Goal: Task Accomplishment & Management: Complete application form

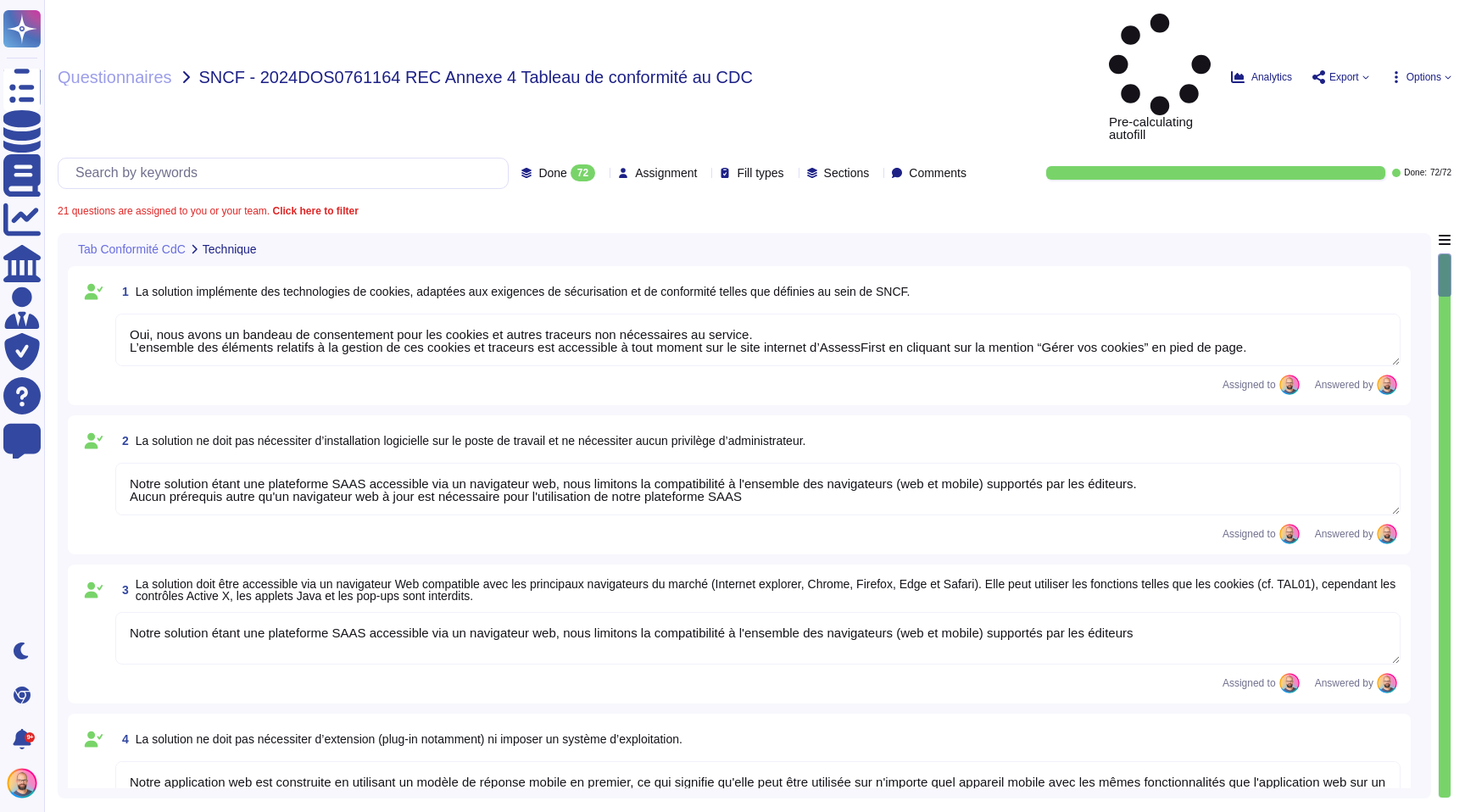
type textarea "Oui, nous avons un bandeau de consentement pour les cookies et autres traceurs …"
type textarea "Notre solution étant une plateforme SAAS accessible via un navigateur web, nous…"
type textarea "Notre application web est construite en utilisant un modèle de réponse mobile e…"
type textarea "La norme d’accessibilité visée est le niveau intermédiaire AA basé sur le RGAA.…"
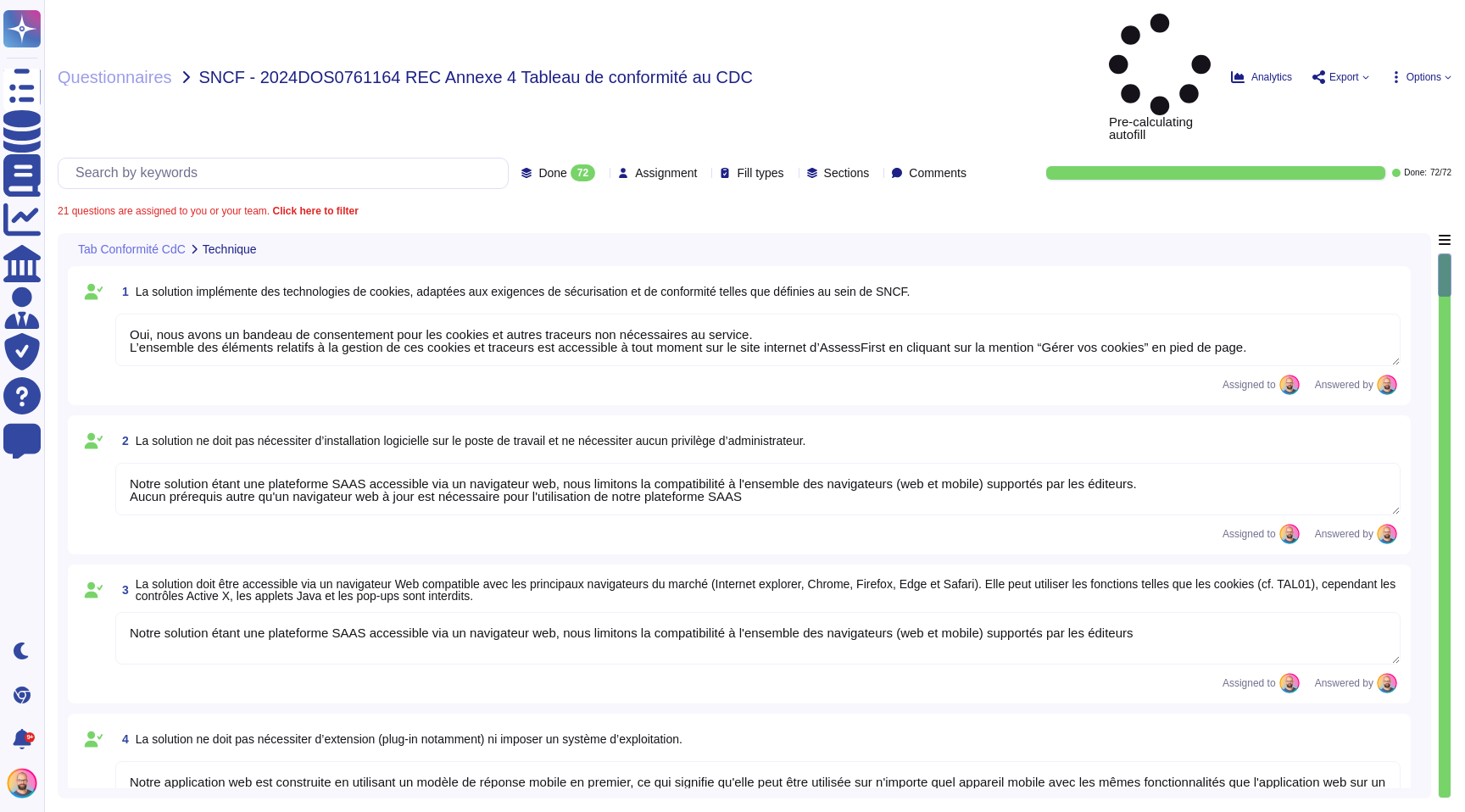
type textarea "Oui, nous avons un objectif de taux de disponibilité de 99,9 %. Plus d'informat…"
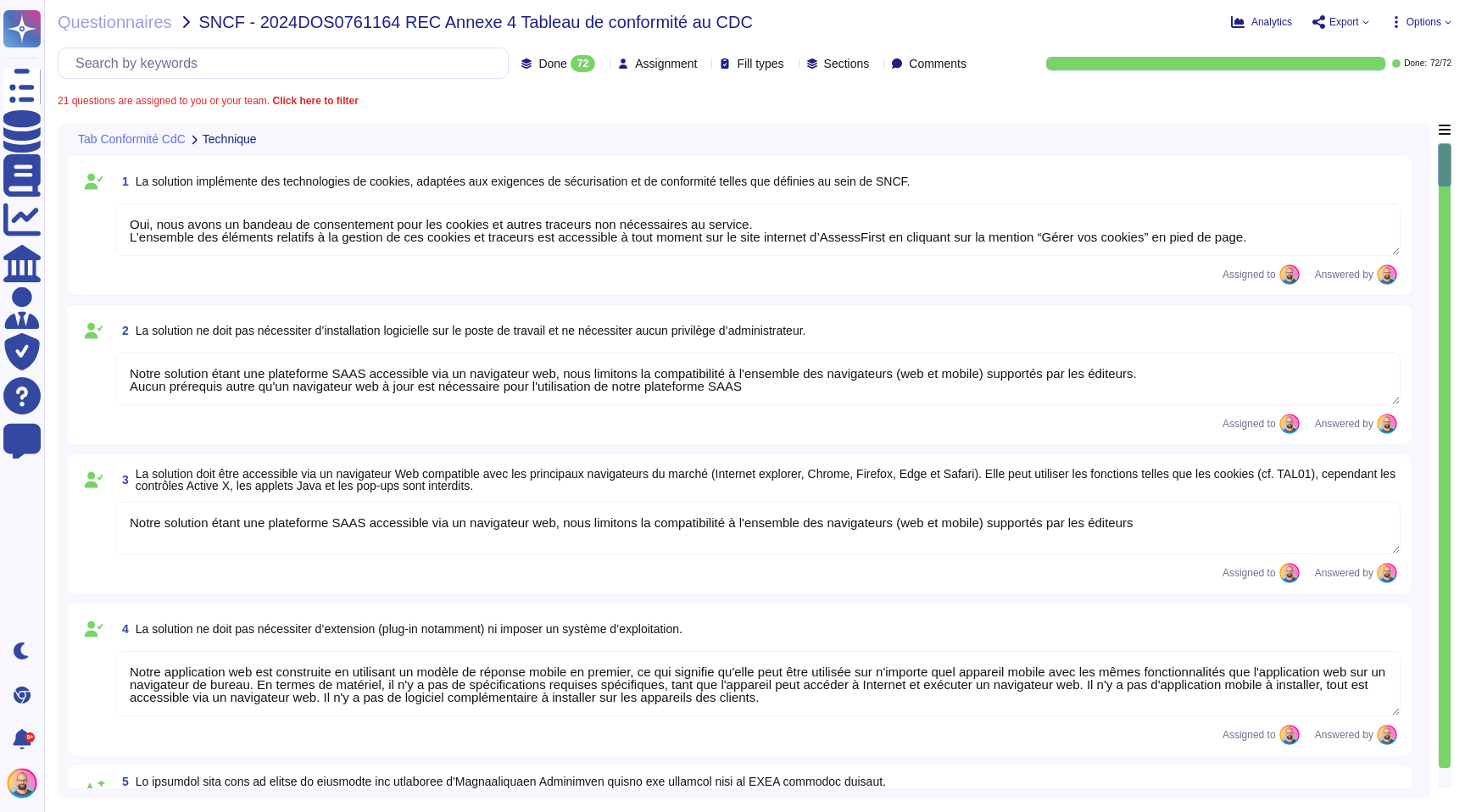
type textarea "Oui, une fois connecté par notre système d'authentification, l'ensemble des fon…"
click at [140, 22] on span "Questionnaires" at bounding box center [115, 22] width 115 height 17
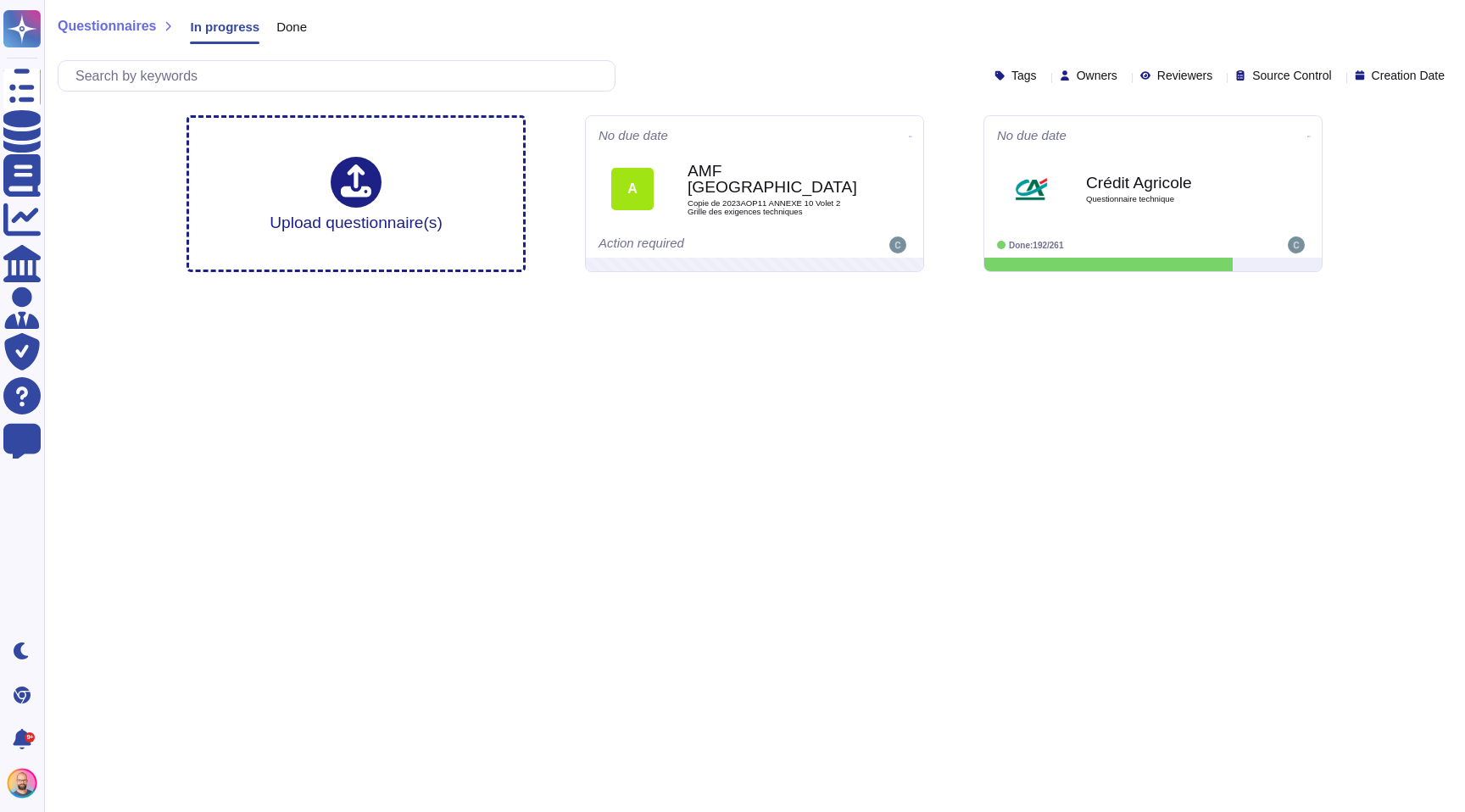
click at [297, 28] on span "Done" at bounding box center [291, 27] width 31 height 13
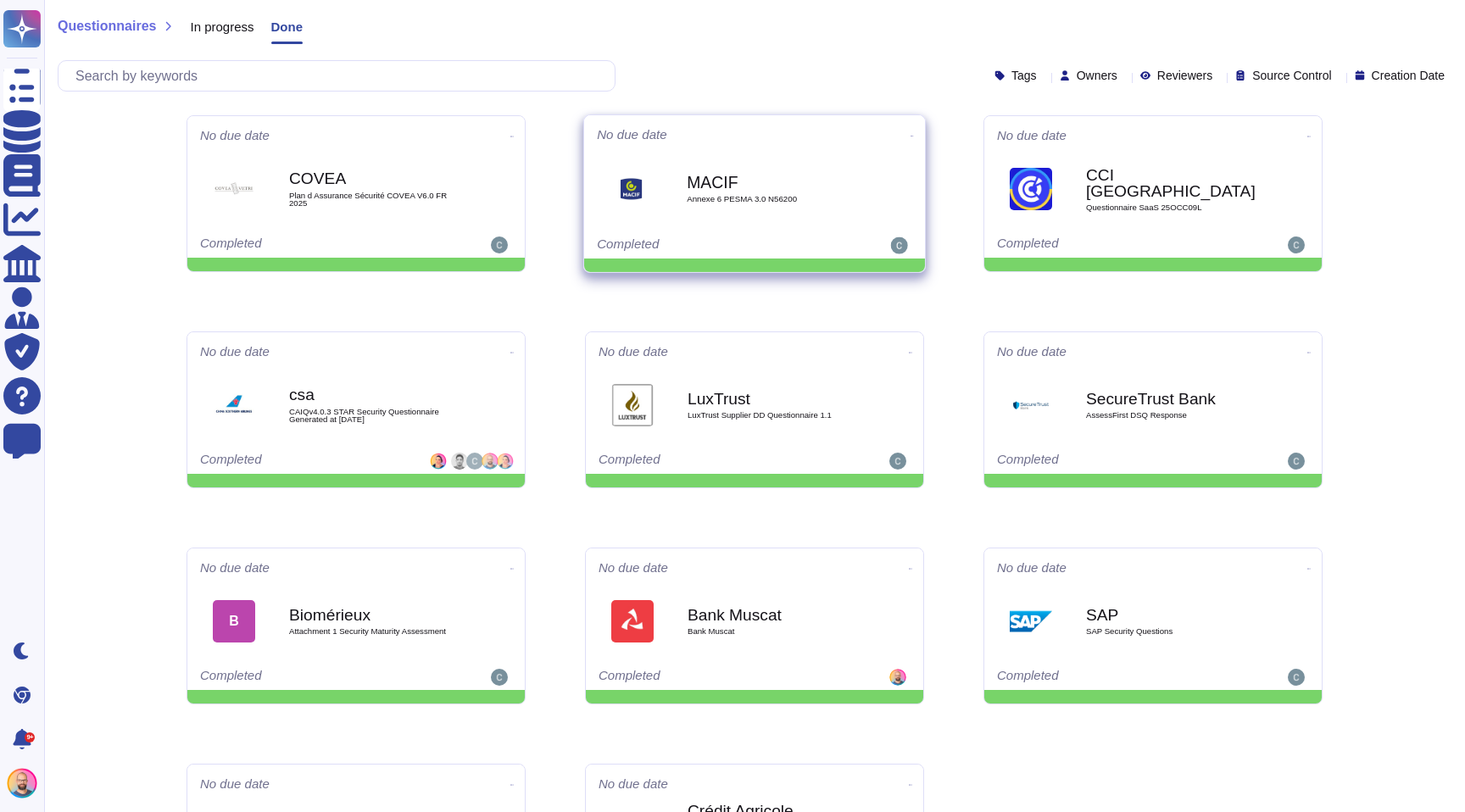
click at [716, 180] on b "MACIF" at bounding box center [772, 183] width 171 height 16
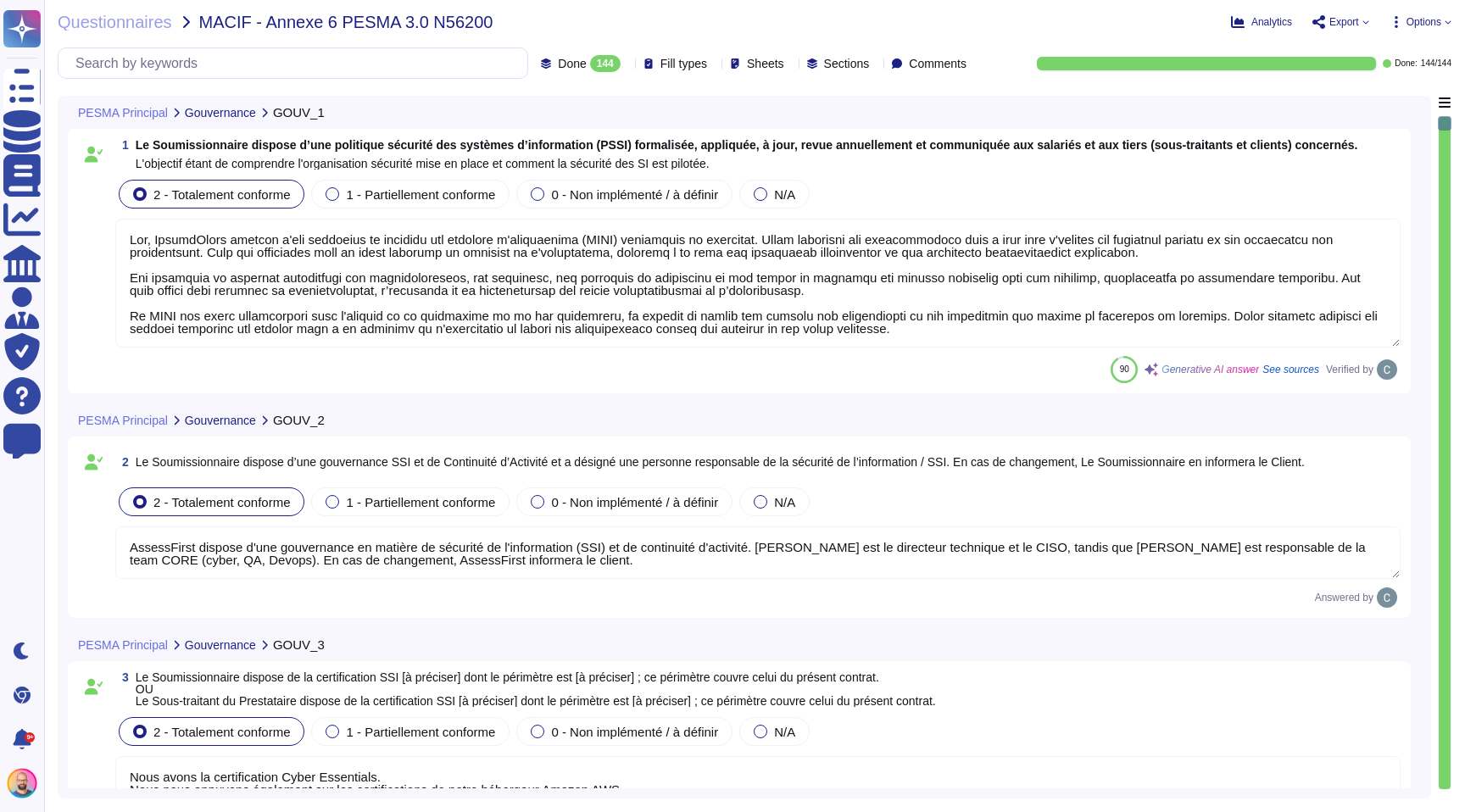
type textarea "Lor, IpsumdOlors ametcon a'eli seddoeius te incididu utl etdolore m'aliquaenima…"
type textarea "AssessFirst dispose d'une gouvernance en matière de sécurité de l'information (…"
type textarea "Nous avons la certification Cyber Essentials. Nous nous appuyons également sur …"
type textarea "AssessFirst fournit des tableaux de bord qui permettent de contrôler et de surv…"
type textarea "Gestion des accès logiques : La politique impose que les accès aux informations…"
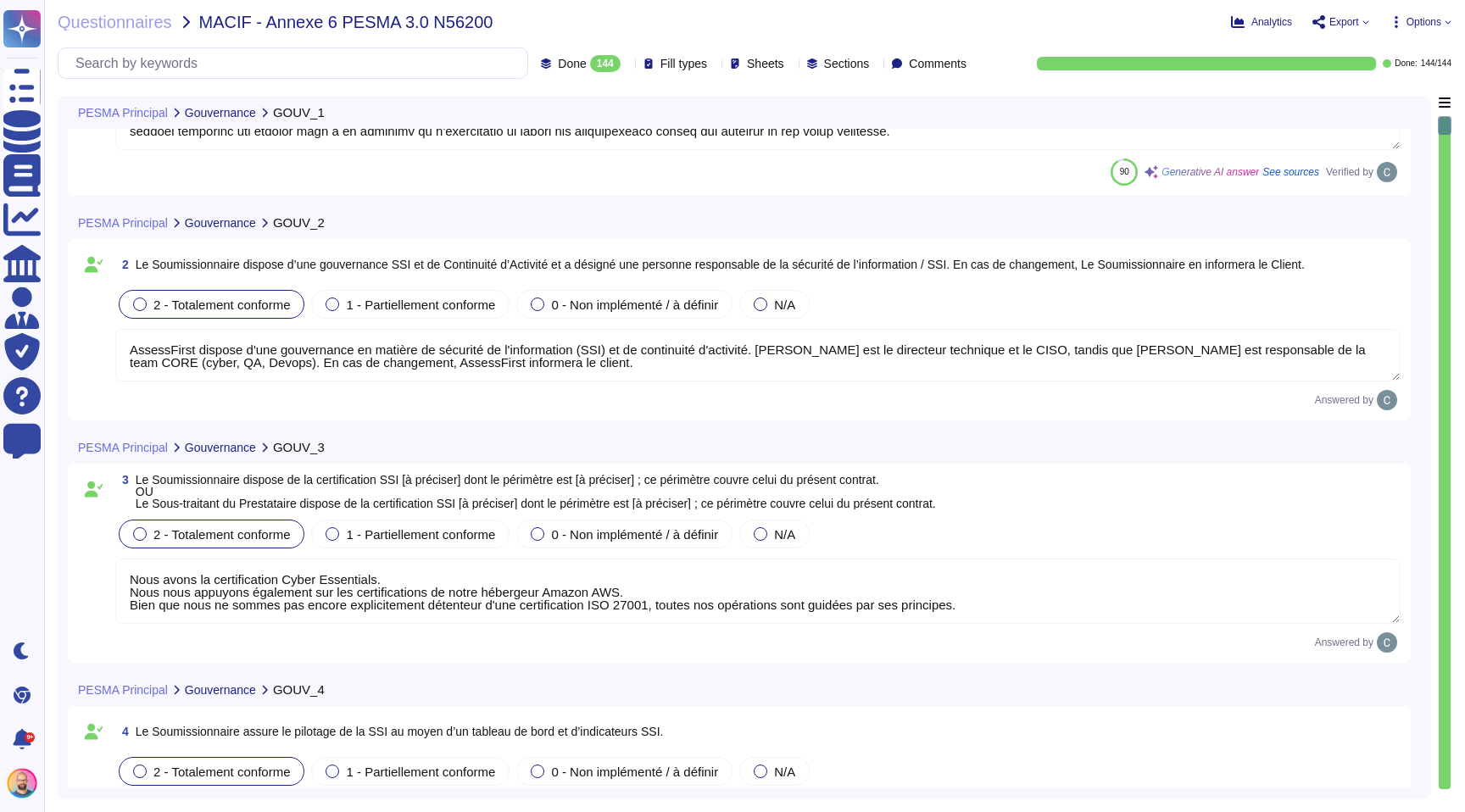
type textarea "AssessFirst dispose d’un processus structuré pour évaluer les risques liés aux …"
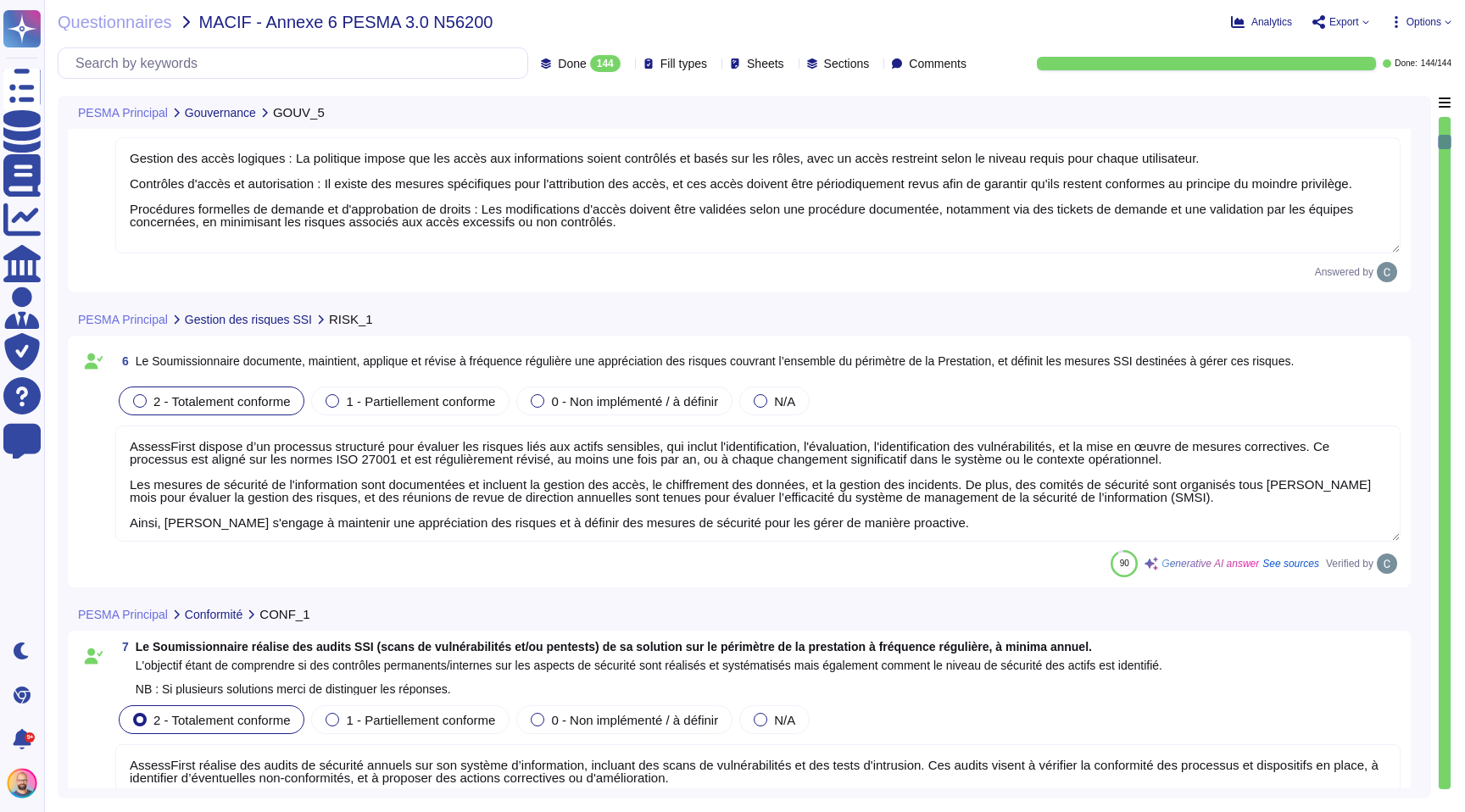
type textarea "AssessFirst réalise des audits de sécurité annuels sur son système d’informatio…"
type textarea "AssessFirst s'engage à respecter l'ensemble des réglementations en vigueur, y c…"
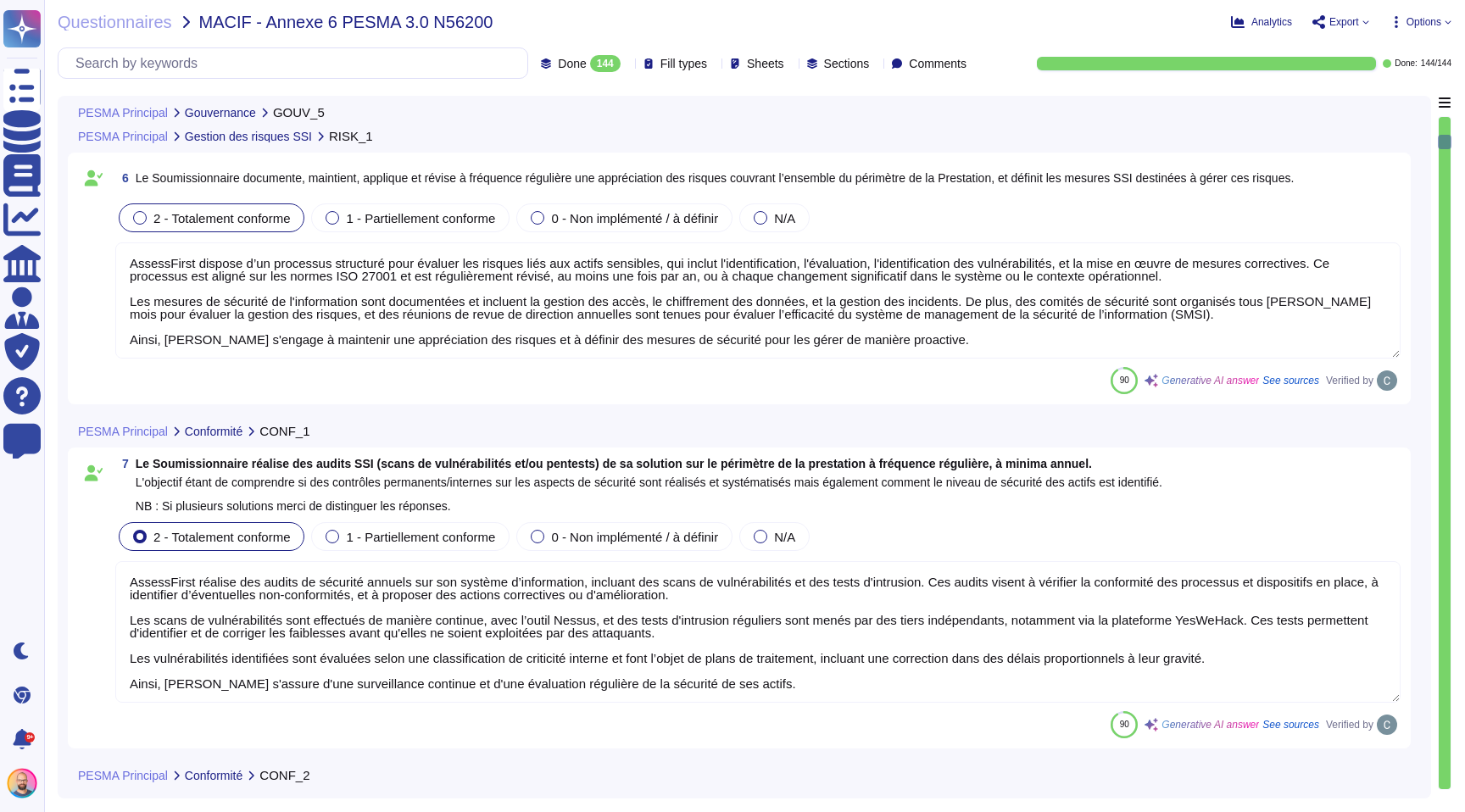
scroll to position [1387, 0]
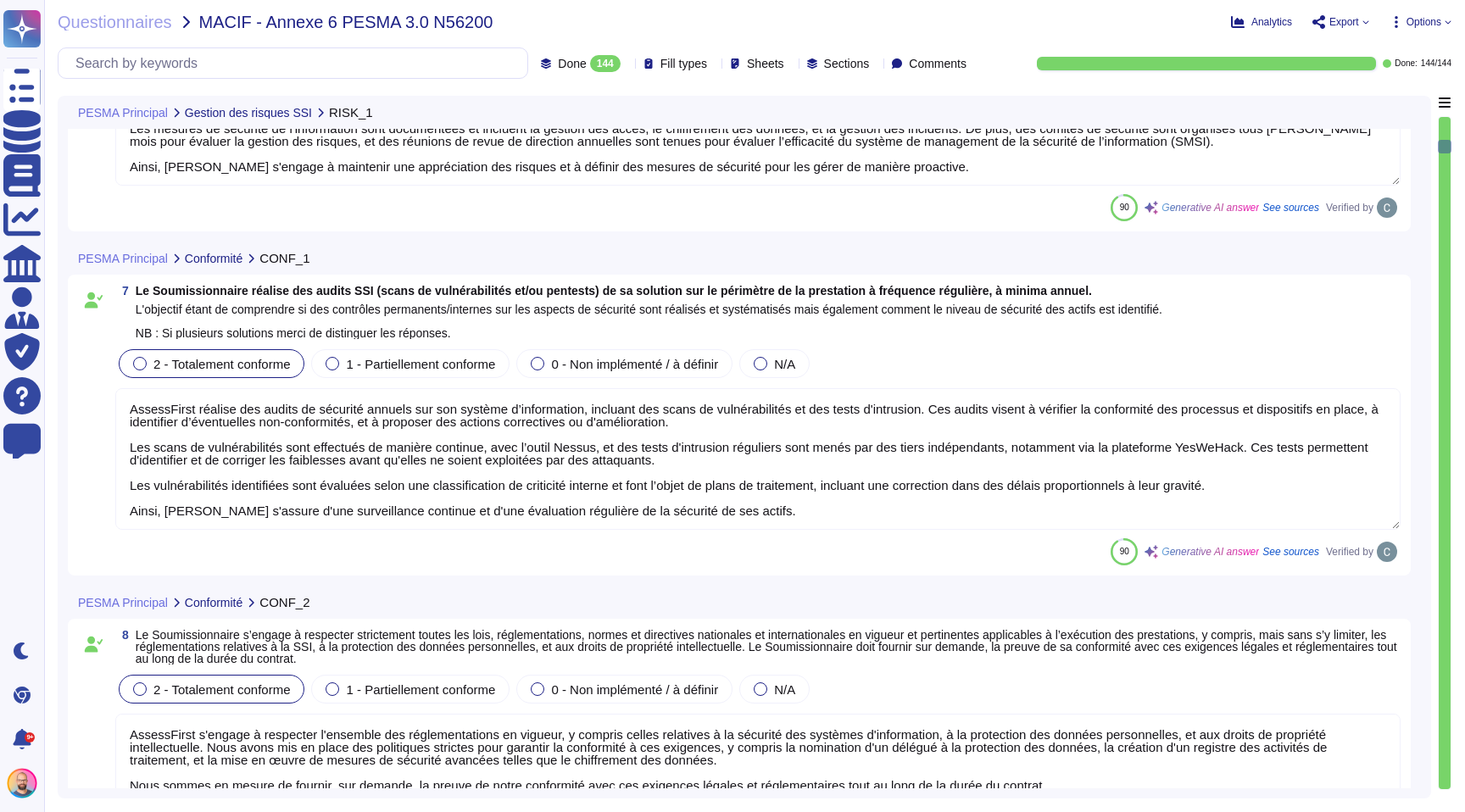
type textarea "Nous assurons la traçabilité des événements de sécurité, y compris les authenti…"
type textarea "Oui, AssessFirst effectue régulièrement une révision des journaux d’audit à l’a…"
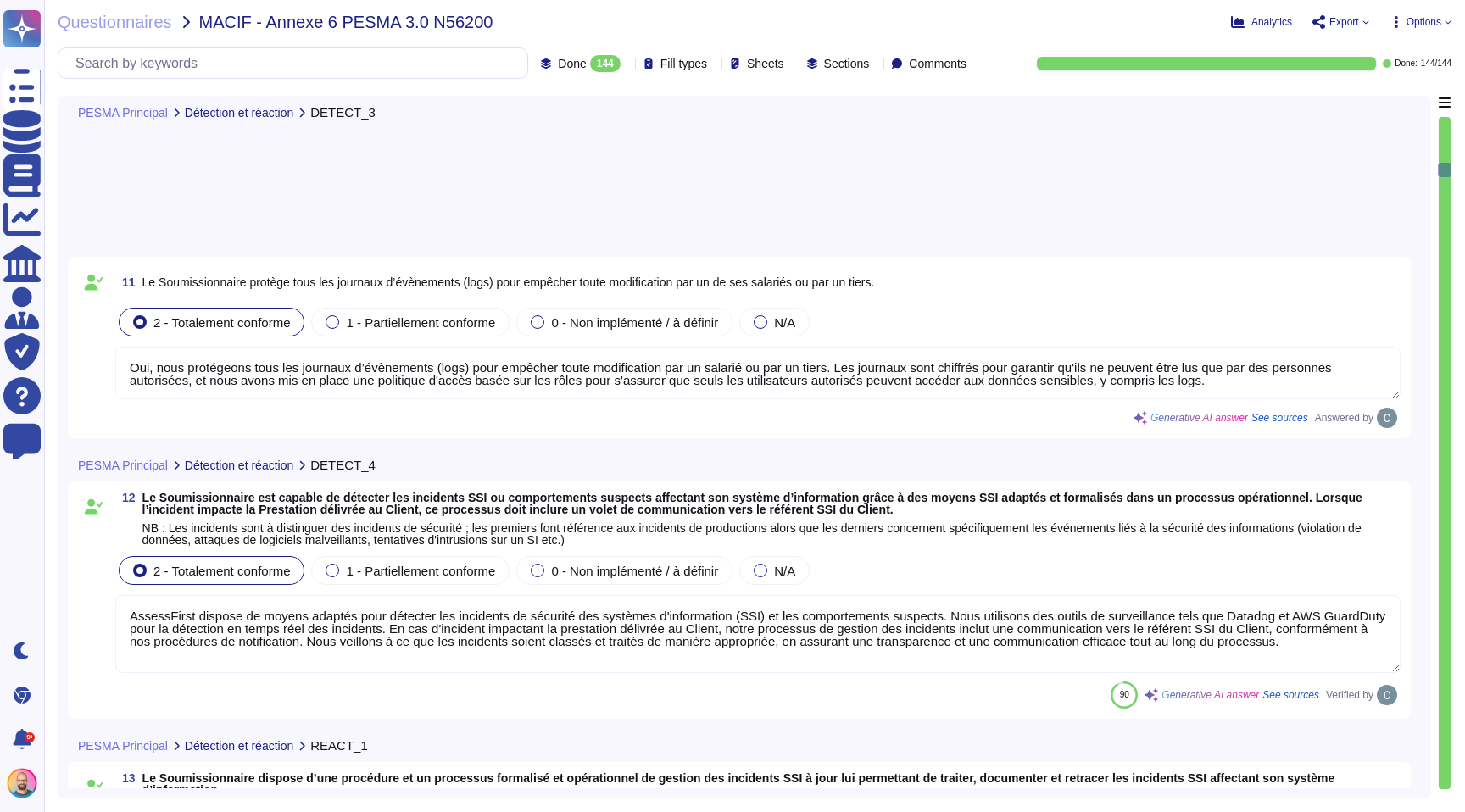
type textarea "Oui, nous protégeons tous les journaux d’évènements (logs) pour empêcher toute …"
type textarea "AssessFirst dispose de moyens adaptés pour détecter les incidents de sécurité d…"
type textarea "LoremiPsumd sitamet c'ad elitseddo eiusmodte in utlaboree dolo ma aliquae adm v…"
type textarea "Oui, nous avons mis en place un SOC (Security Operations Center) 24h/24 et 7j/7…"
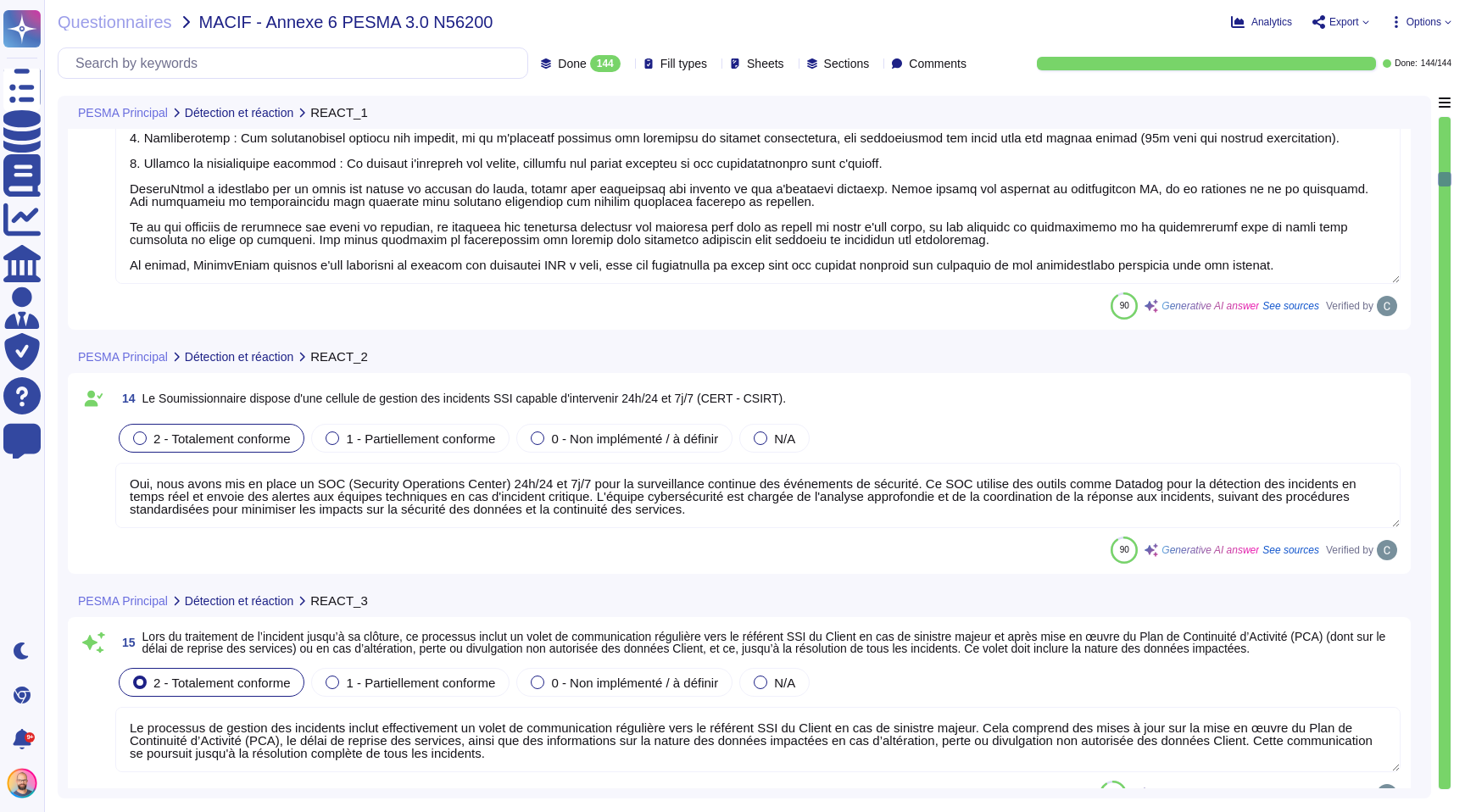
type textarea "Le processus de gestion des incidents inclut effectivement un volet de communic…"
type textarea "Oui, AssessFirst dispose d’un plan de gestion de crise formalisé, intégré à sa …"
type textarea "Oui, nous tenons un inventaire complet et à jour de tous nos sous-traitants, ce…"
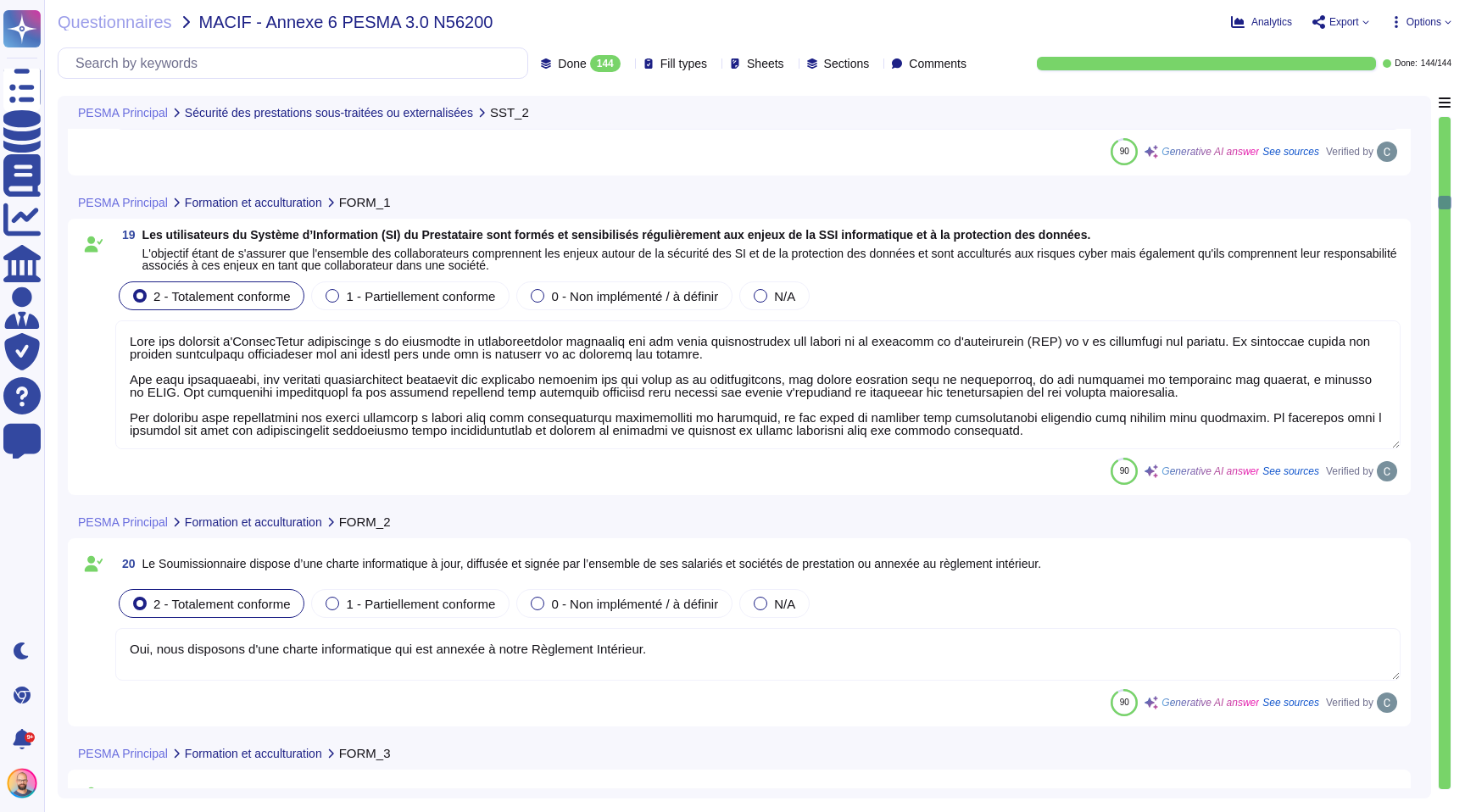
type textarea "Lore ips dolorsit a'ConsecTetur adipiscinge s do eiusmodte in utlaboreetdolor m…"
type textarea "Oui, nous disposons d'une charte informatique qui est annexée à notre Règlement…"
type textarea "Oui, AssessFirst a mis en place des programmes de formation et de sensibilisati…"
type textarea "AssessFirst a mis en place des mesures de sécurité de l'information (SSI) pour …"
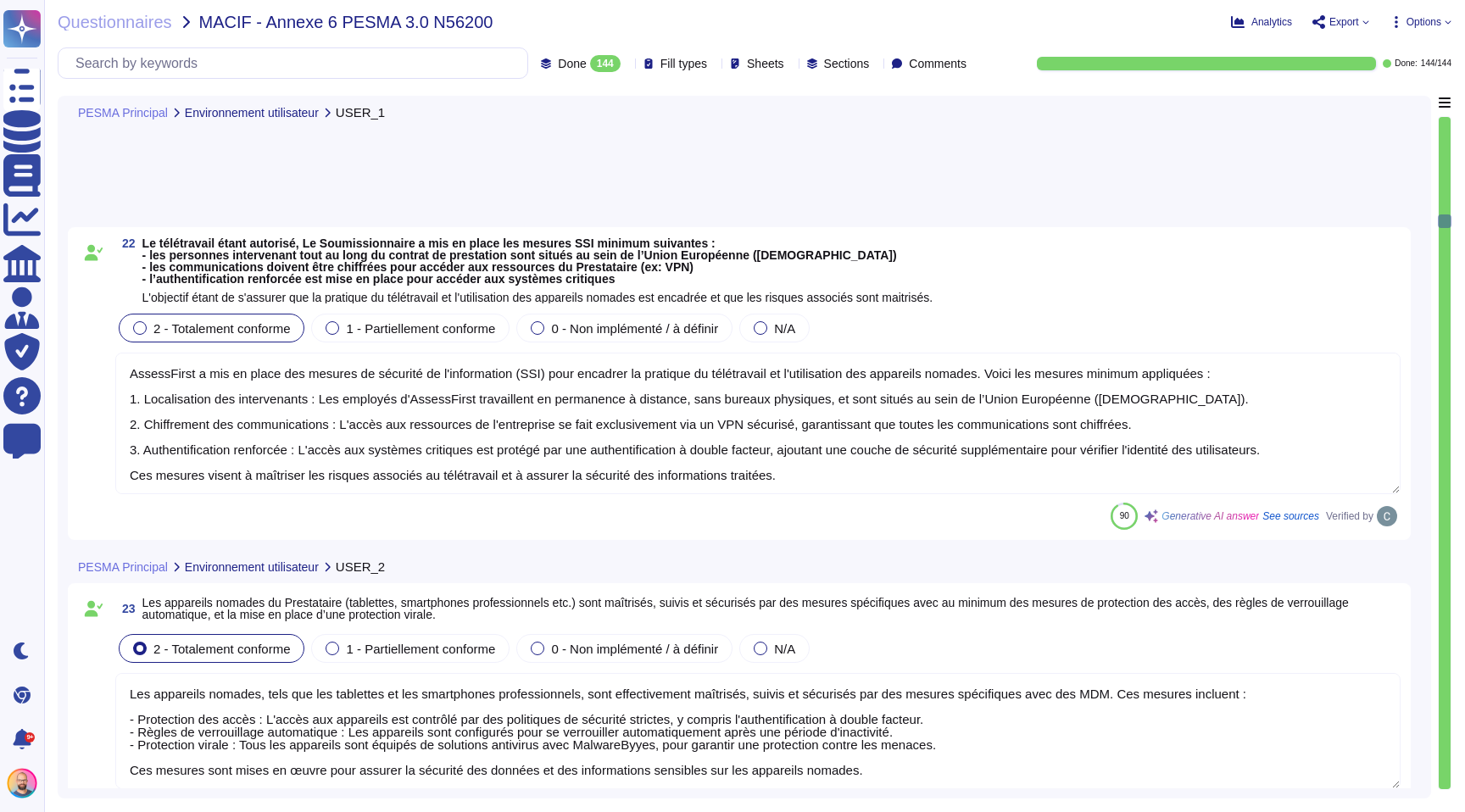
type textarea "Les appareils nomades, tels que les tablettes et les smartphones professionnels…"
type textarea "AssessFirst a mis en place des politiques de sécurité strictes pour encadrer l'…"
type textarea "LoremiPsumd s ame co adipi elitseddo eiusmod te incididu utla etdol magn ali en…"
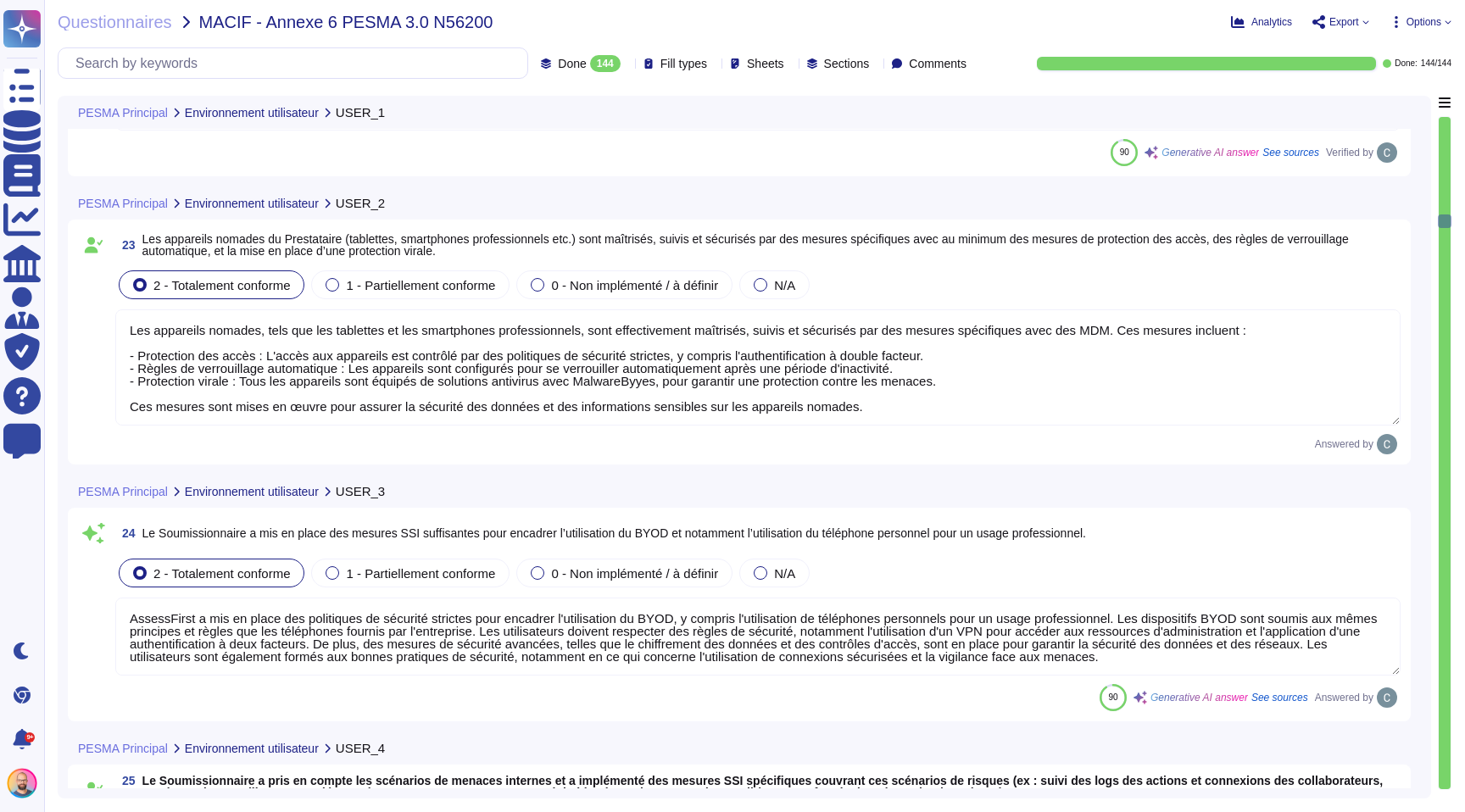
scroll to position [5875, 0]
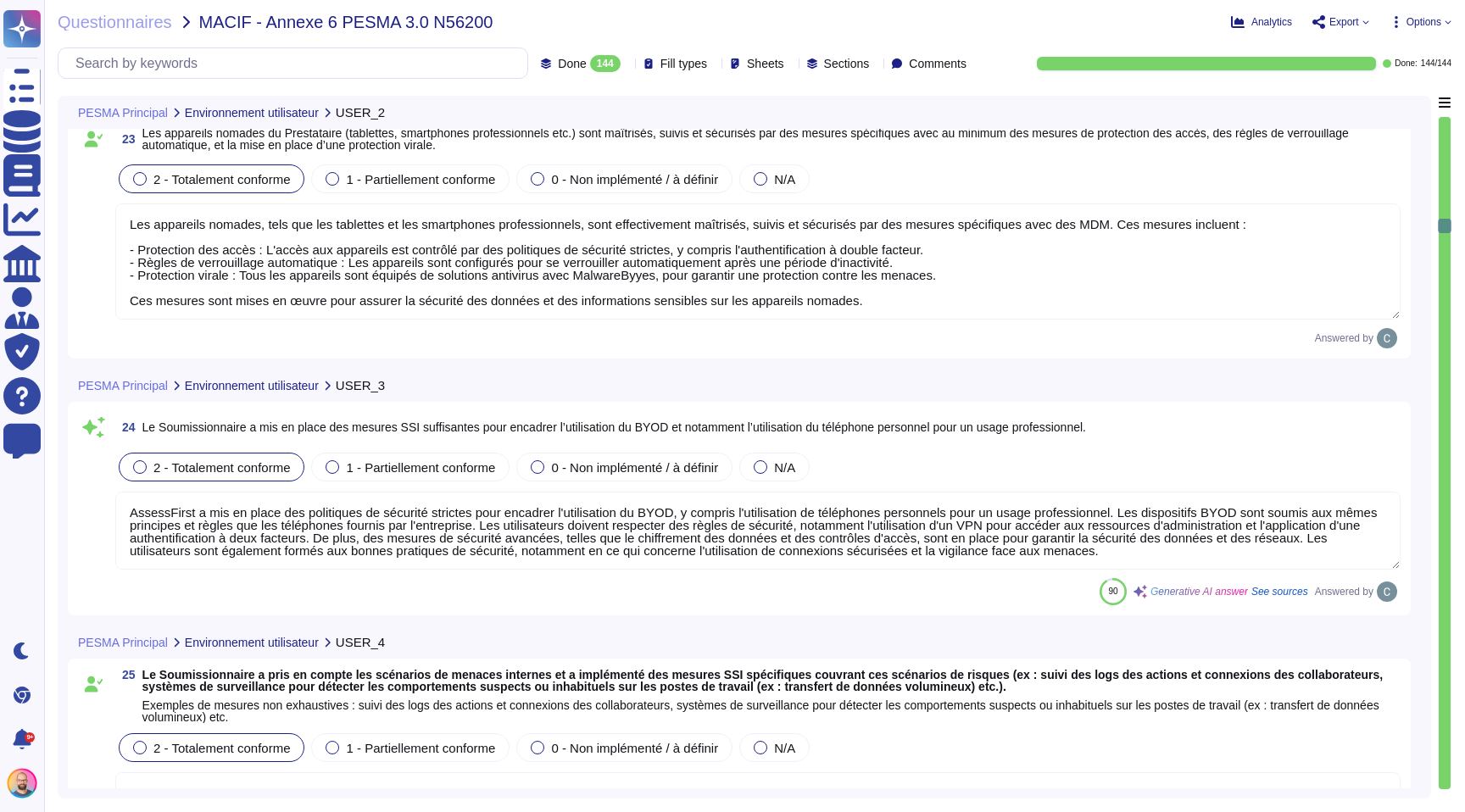
type textarea "Oui, nous tenons un inventaire complet et à jour de tous les actifs, y compris …"
